Goal: Information Seeking & Learning: Learn about a topic

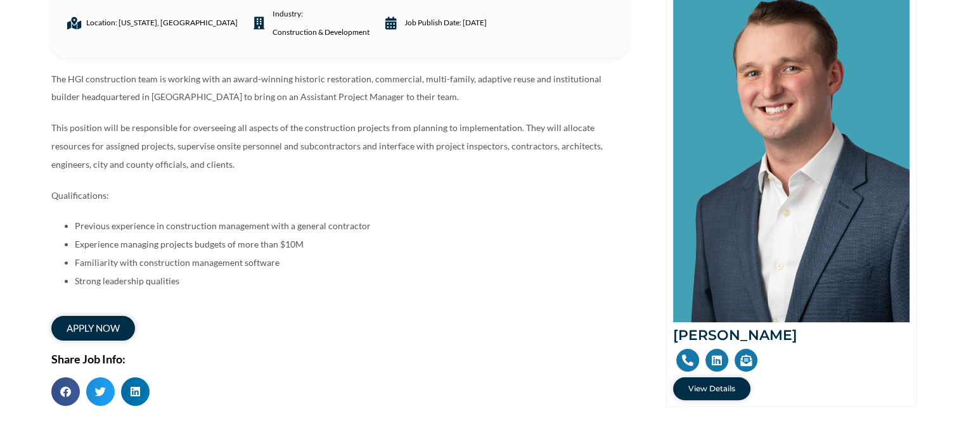
scroll to position [190, 0]
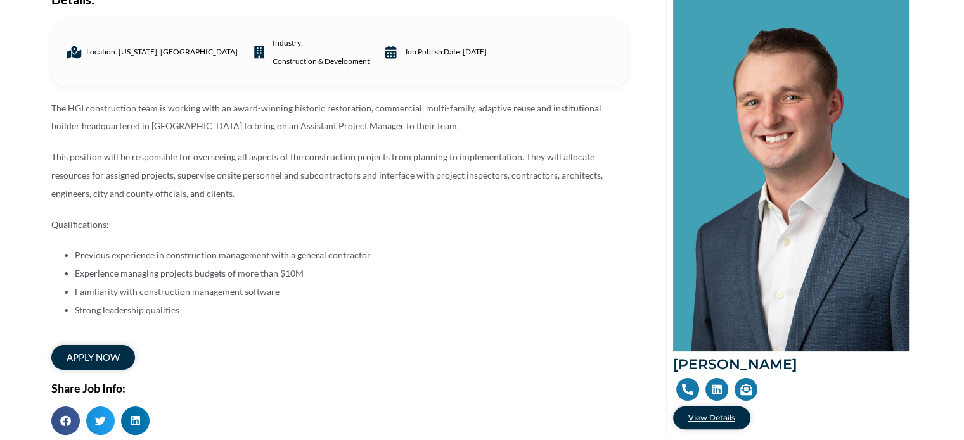
click at [701, 414] on span "View Details" at bounding box center [711, 418] width 47 height 8
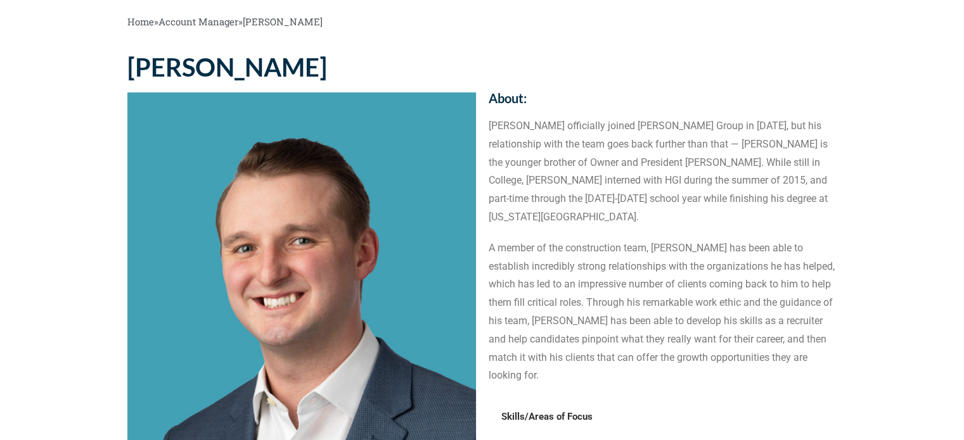
scroll to position [63, 0]
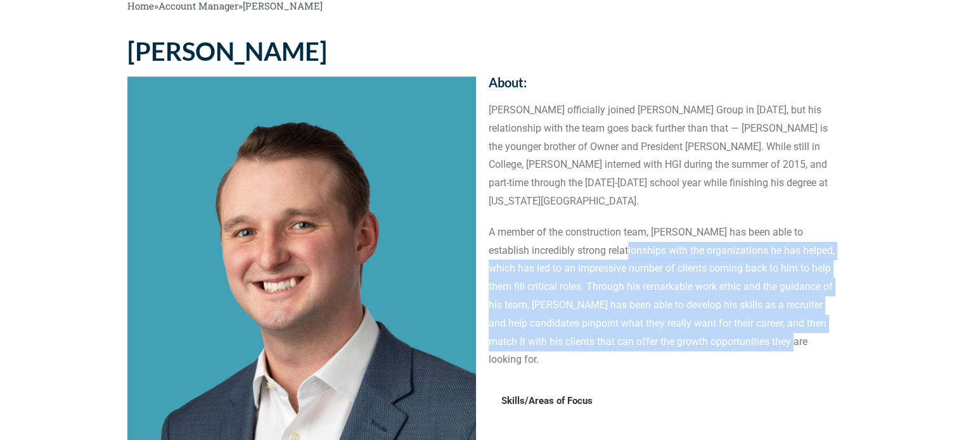
drag, startPoint x: 701, startPoint y: 257, endPoint x: 866, endPoint y: 336, distance: 183.0
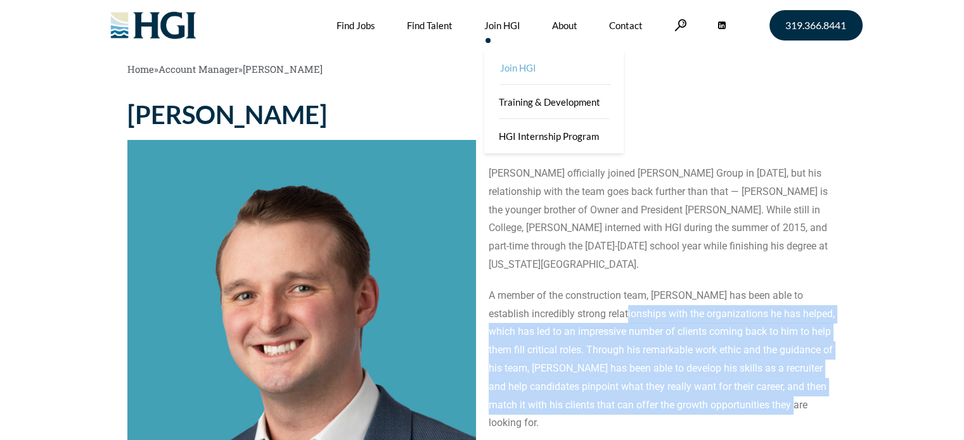
click at [519, 70] on link "Join HGI" at bounding box center [554, 68] width 139 height 34
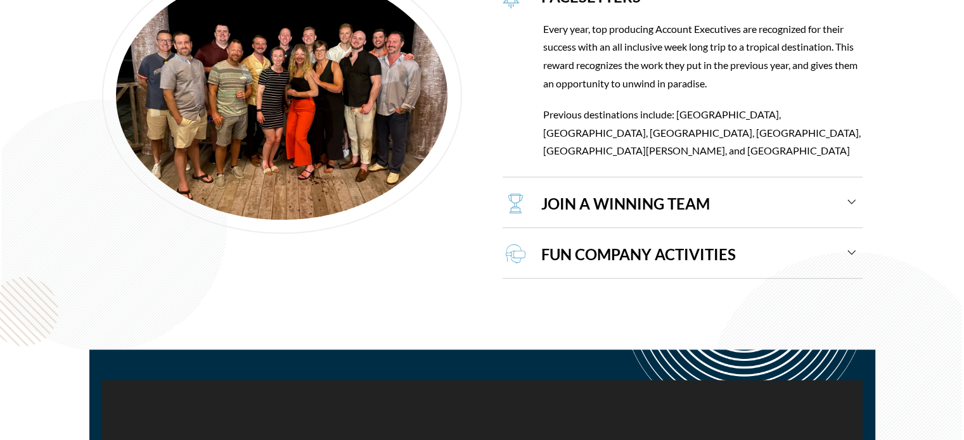
scroll to position [1394, 0]
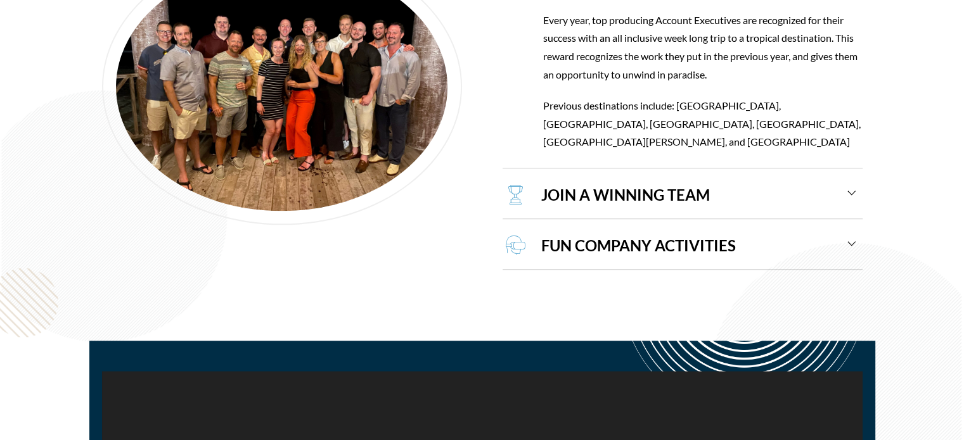
click at [668, 181] on div "JOIN A WINNING TEAM" at bounding box center [692, 195] width 328 height 47
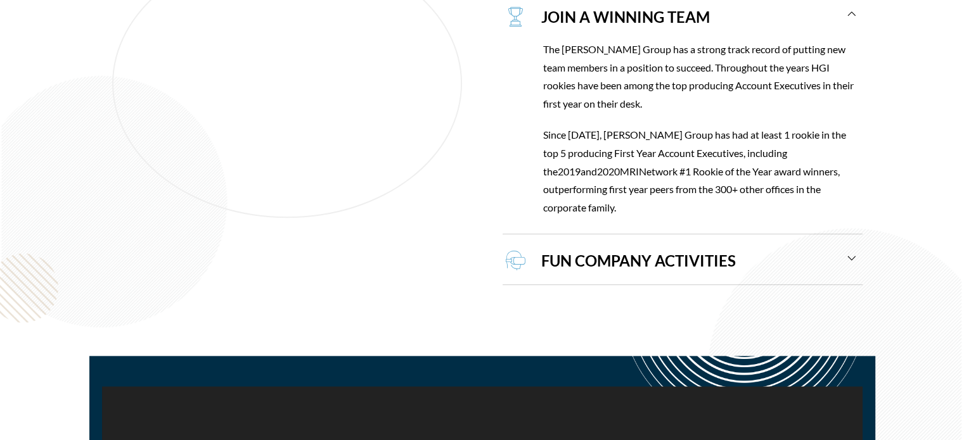
scroll to position [1352, 0]
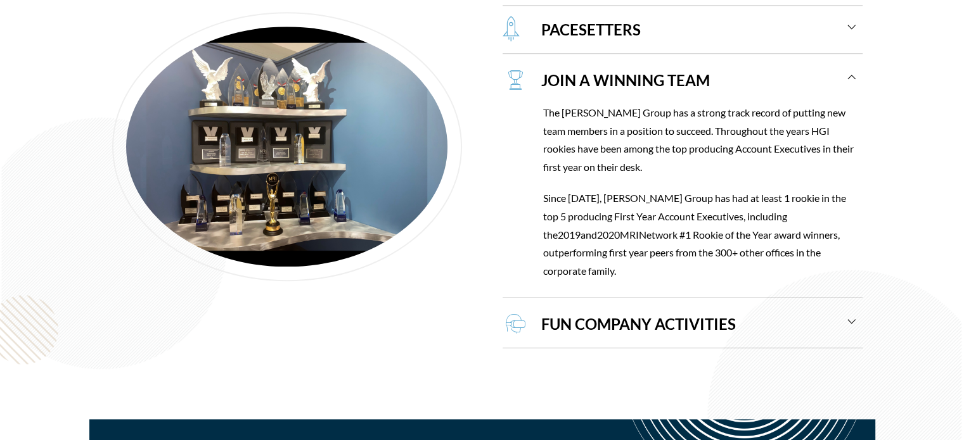
drag, startPoint x: 596, startPoint y: 205, endPoint x: 720, endPoint y: 306, distance: 159.9
click at [825, 268] on p "Since 2014, Harrison Group has had at least 1 rookie in the top 5 producing Fir…" at bounding box center [702, 234] width 319 height 91
click at [703, 320] on div "FUN COMPANY ACTIVITIES" at bounding box center [692, 323] width 328 height 47
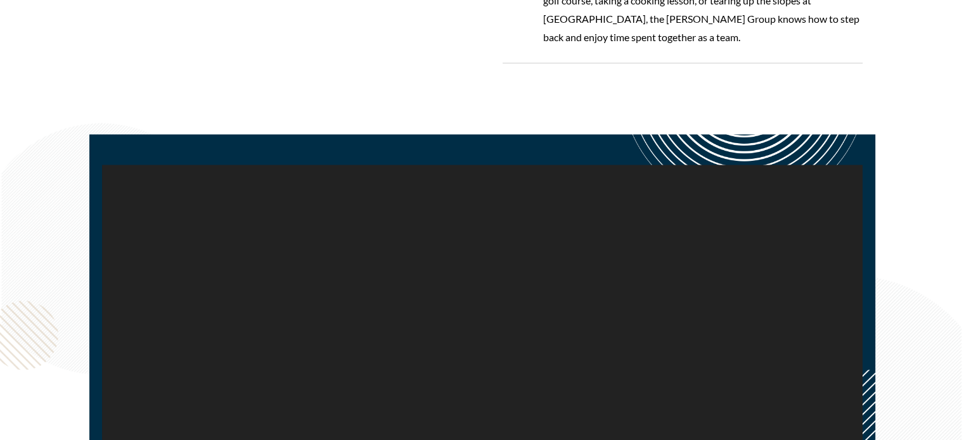
scroll to position [0, 0]
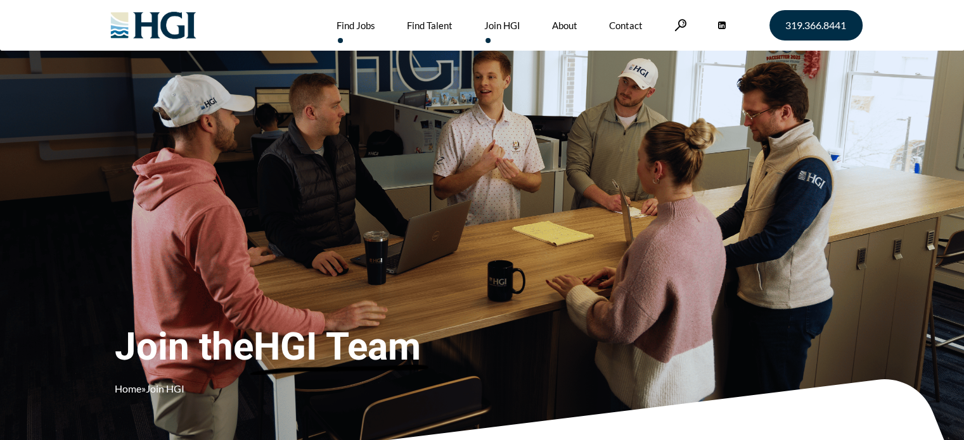
click at [354, 29] on link "Find Jobs" at bounding box center [355, 25] width 39 height 51
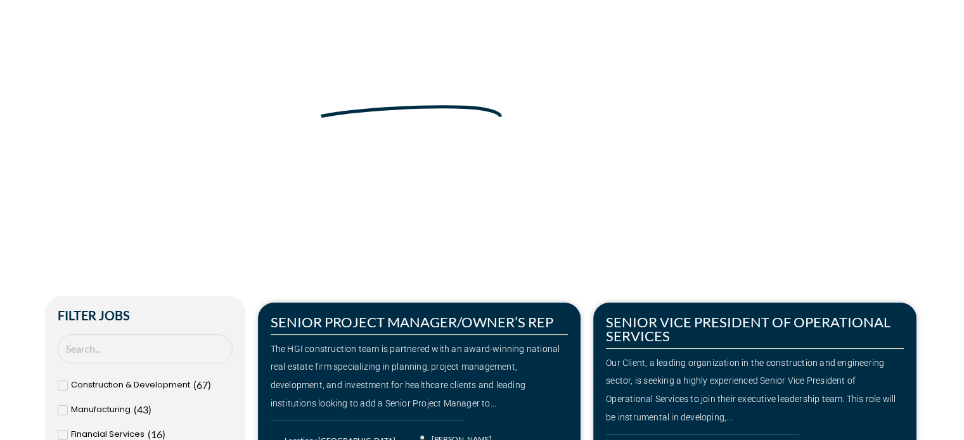
scroll to position [127, 0]
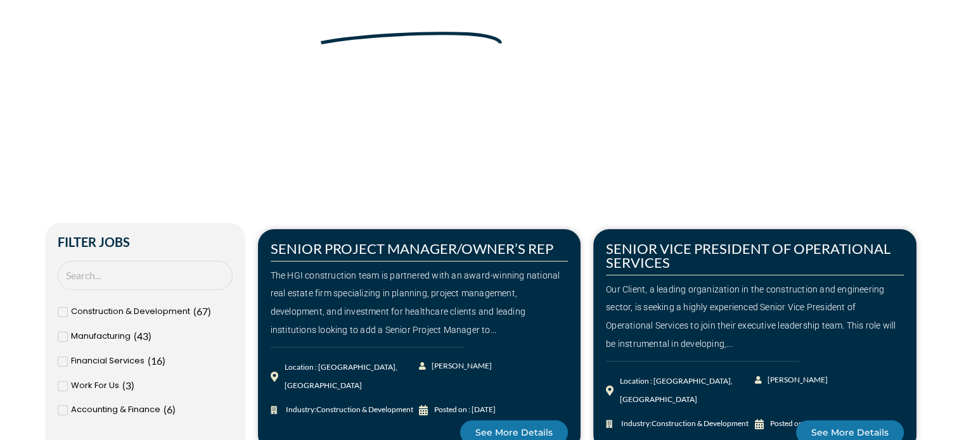
click at [65, 319] on div "Construction & Development ( 67 )" at bounding box center [145, 312] width 175 height 18
click at [0, 0] on input "Construction & Development ( 67 )" at bounding box center [0, 0] width 0 height 0
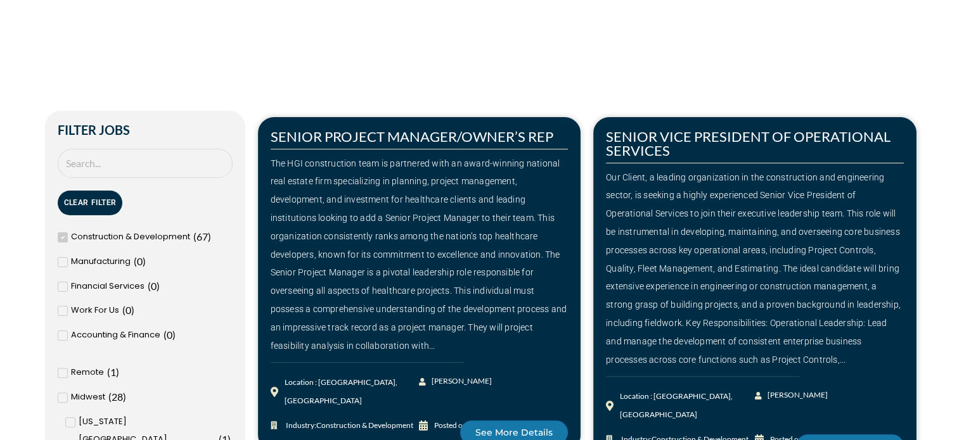
scroll to position [253, 0]
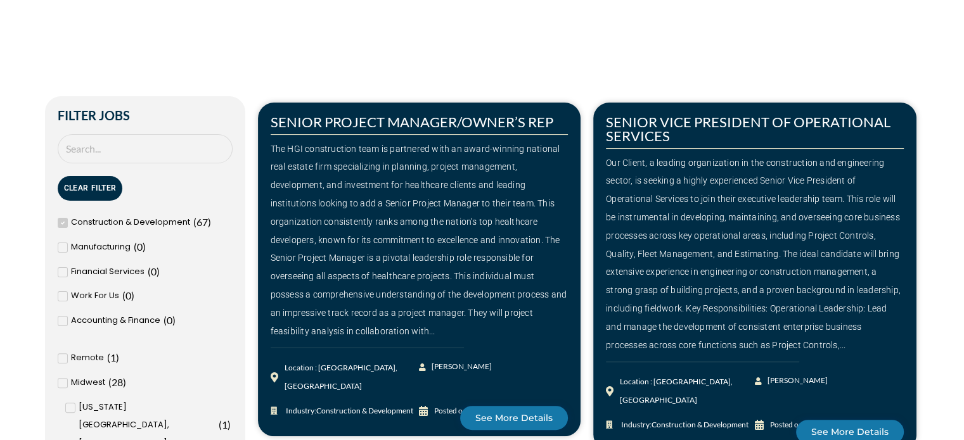
click at [68, 355] on div "Remote ( 1 )" at bounding box center [145, 358] width 175 height 18
click at [0, 0] on input "Remote ( 1 )" at bounding box center [0, 0] width 0 height 0
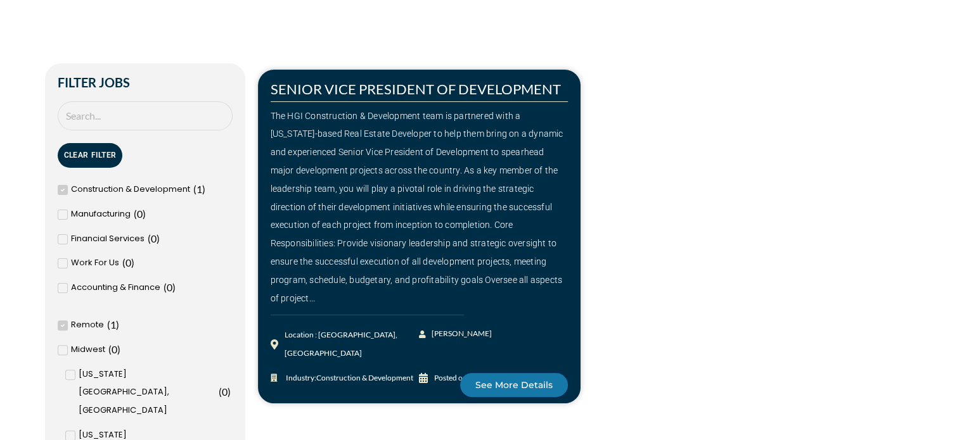
scroll to position [317, 0]
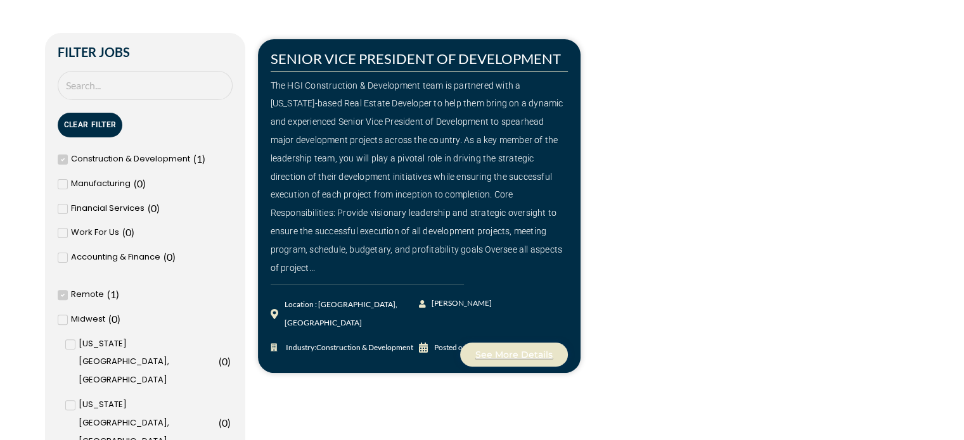
click at [498, 350] on span "See More Details" at bounding box center [513, 354] width 77 height 9
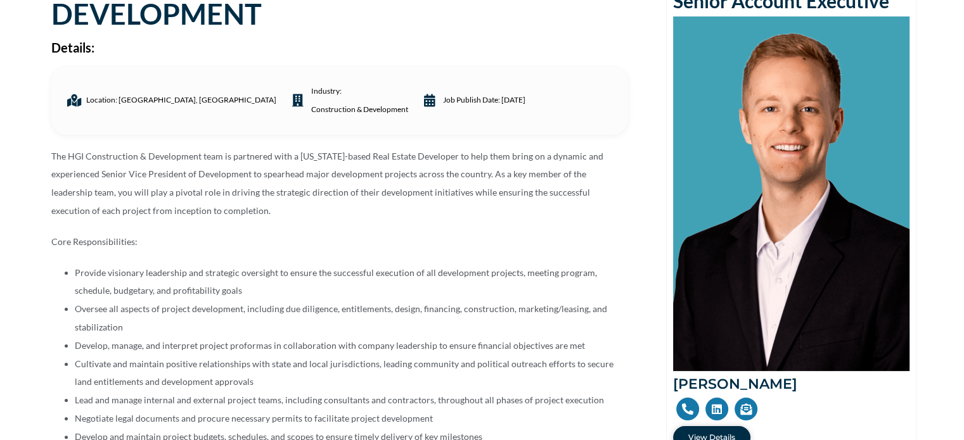
scroll to position [253, 0]
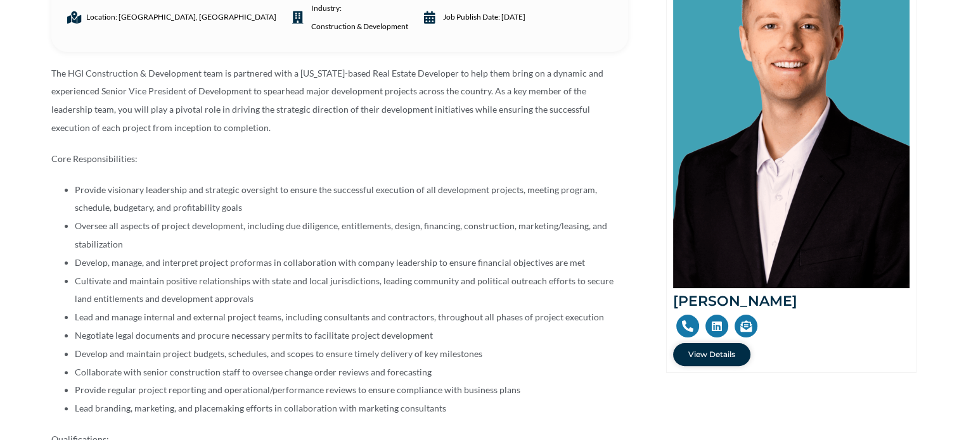
click at [378, 181] on div "The HGI Construction & Development team is partnered with a [US_STATE]-based Re…" at bounding box center [339, 355] width 577 height 580
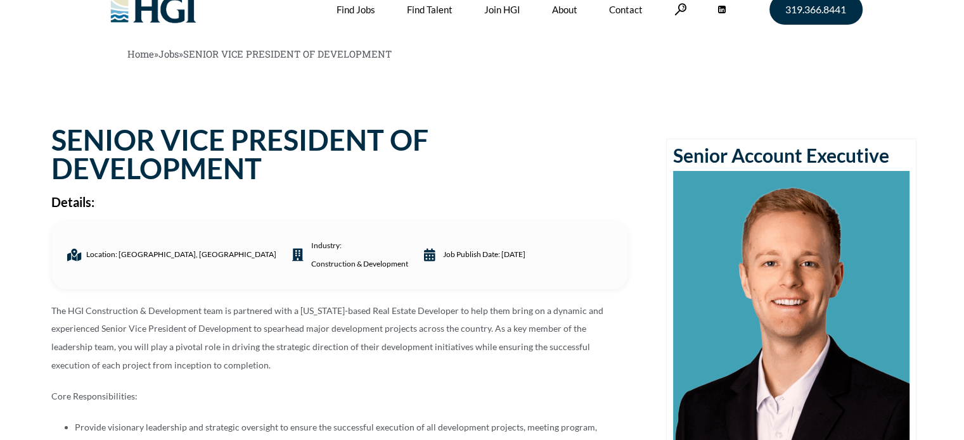
scroll to position [0, 0]
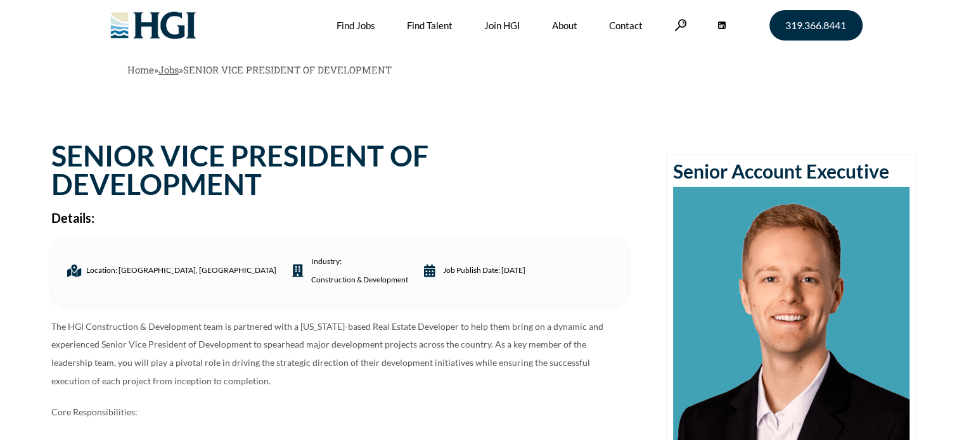
click at [179, 70] on link "Jobs" at bounding box center [168, 69] width 20 height 13
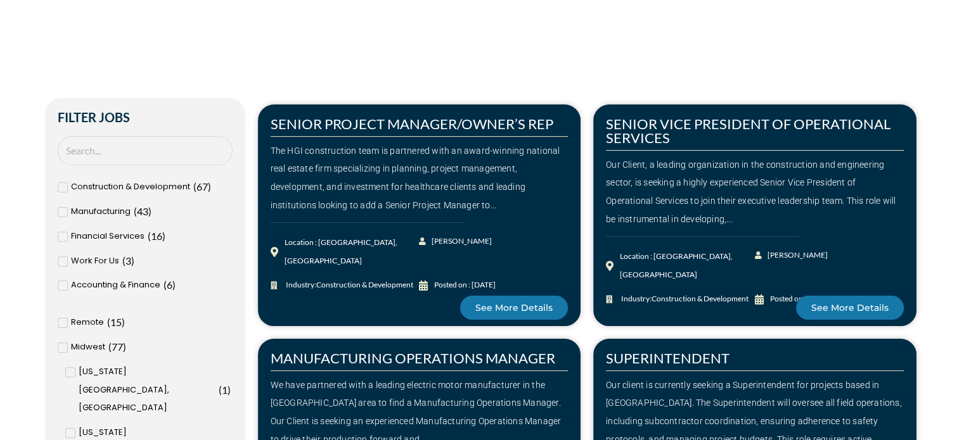
scroll to position [253, 0]
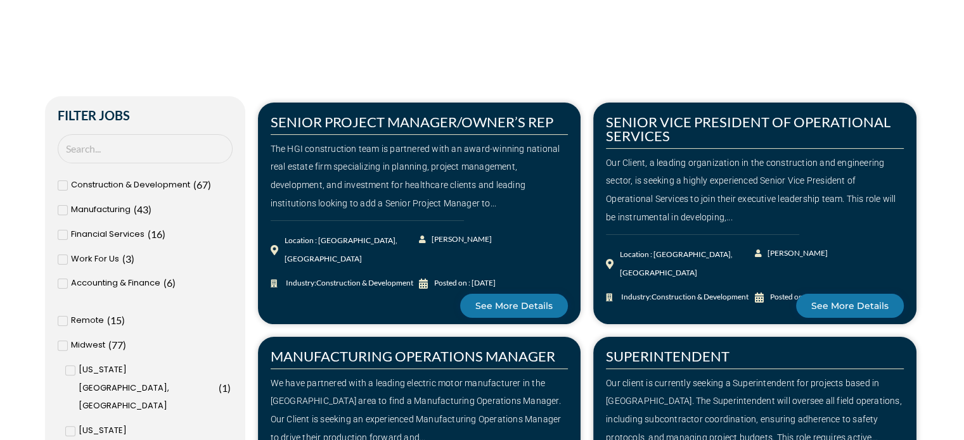
click at [67, 184] on span at bounding box center [63, 186] width 10 height 10
click at [0, 0] on input "Construction & Development ( 67 )" at bounding box center [0, 0] width 0 height 0
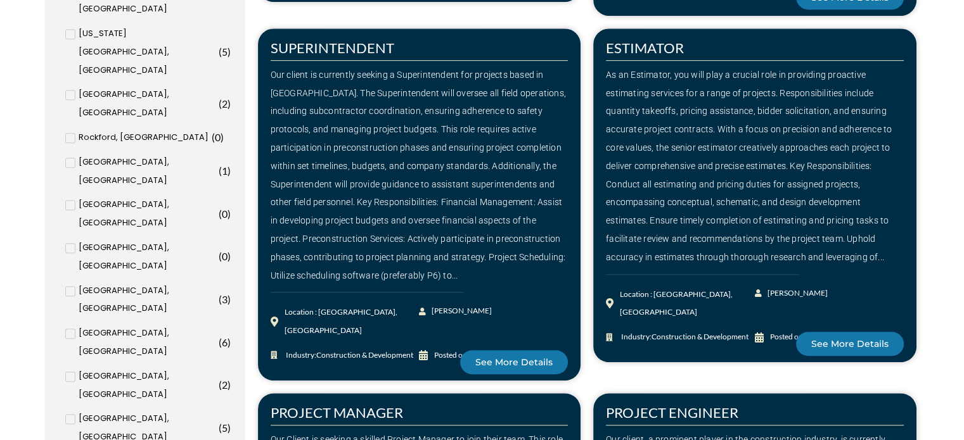
scroll to position [697, 0]
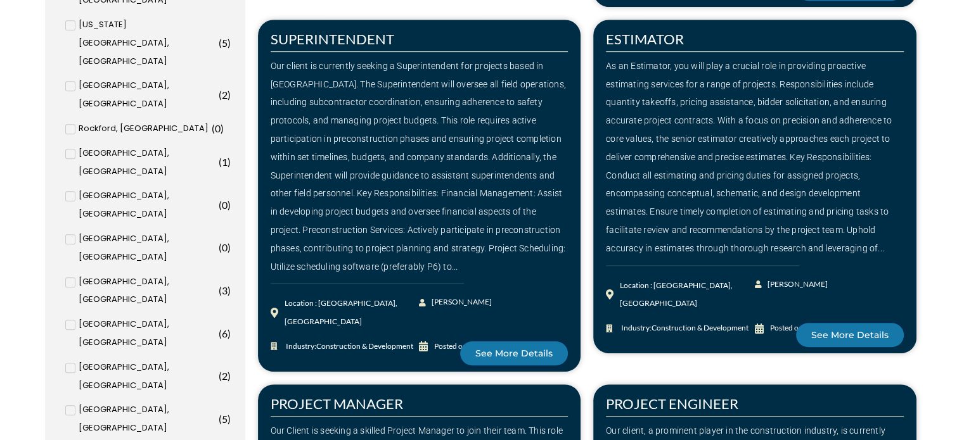
click at [0, 0] on input "Washington, DC ( 6 )" at bounding box center [0, 0] width 0 height 0
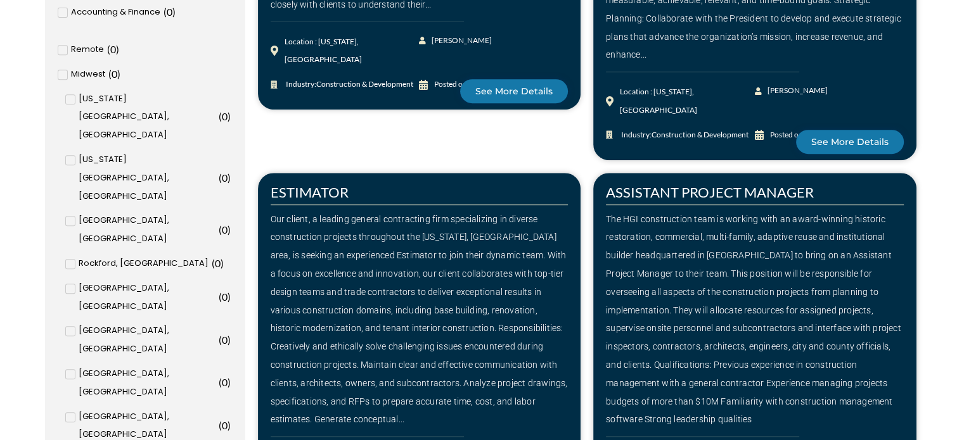
scroll to position [570, 0]
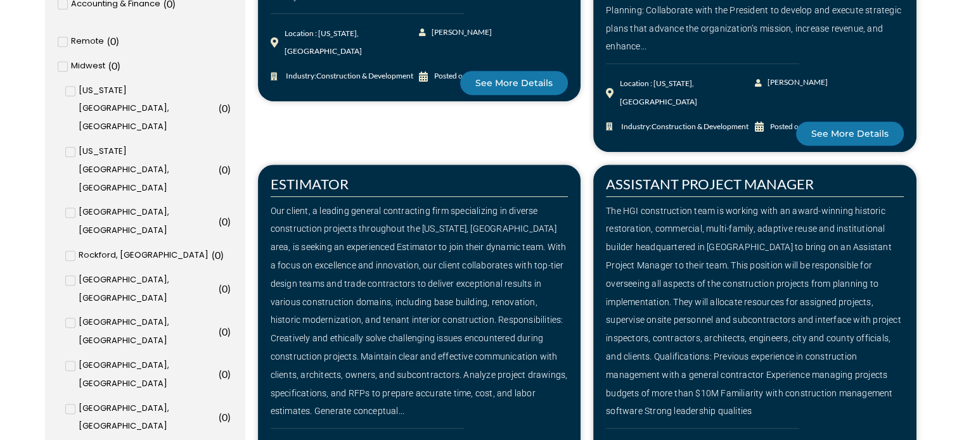
click at [755, 264] on div "The HGI construction team is working with an award-winning historic restoration…" at bounding box center [755, 311] width 298 height 219
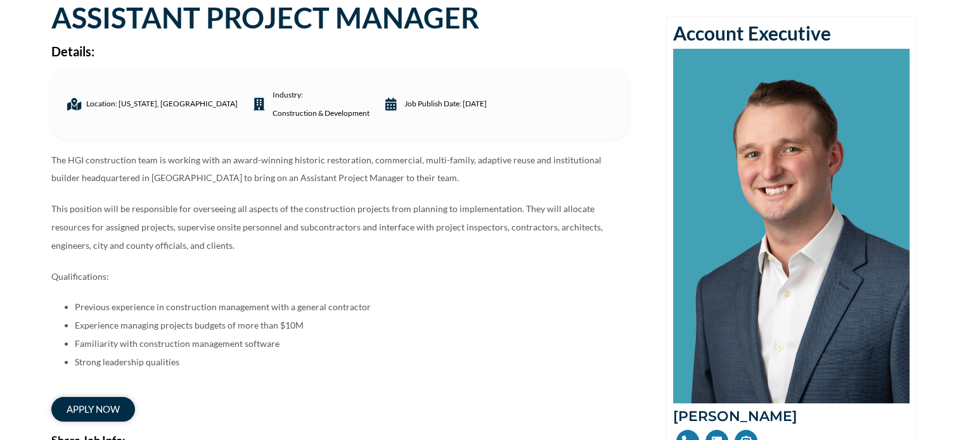
scroll to position [63, 0]
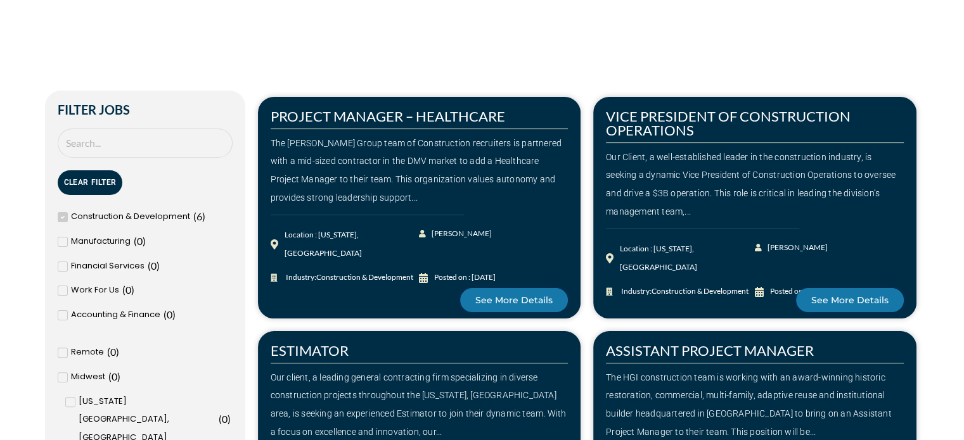
scroll to position [253, 0]
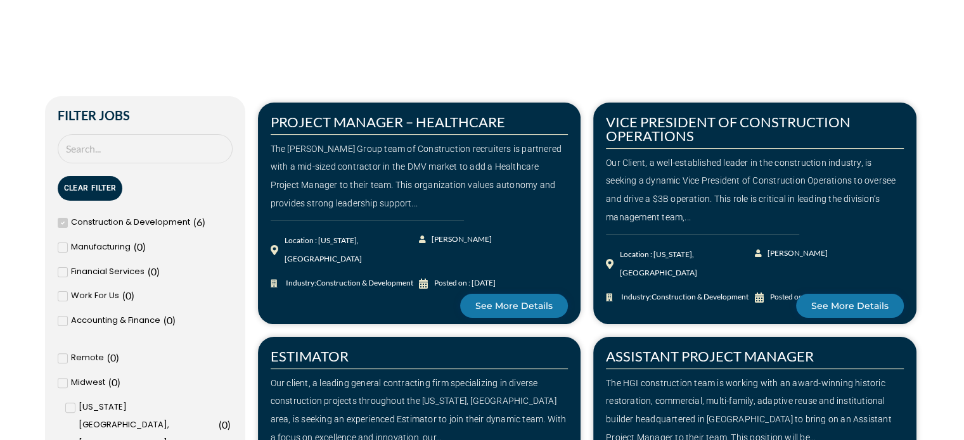
click at [710, 201] on div "Our Client, a well-established leader in the construction industry, is seeking …" at bounding box center [755, 190] width 298 height 73
